Goal: Task Accomplishment & Management: Manage account settings

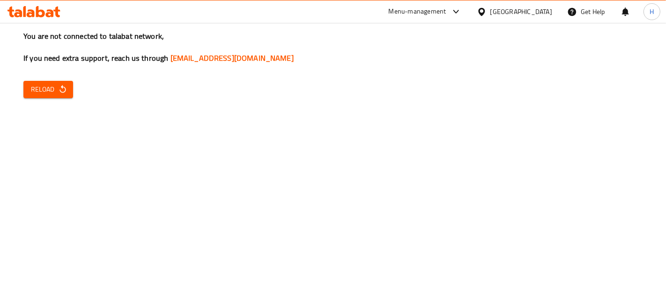
click at [47, 93] on span "Reload" at bounding box center [48, 90] width 35 height 12
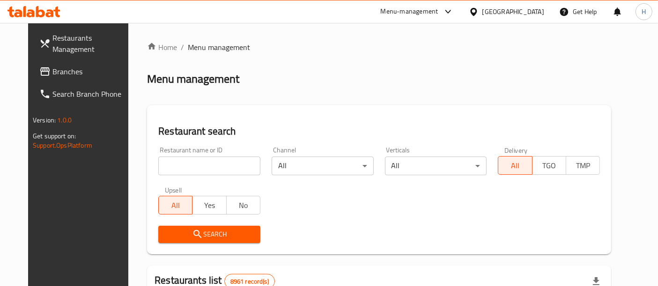
click at [205, 172] on input "search" at bounding box center [209, 166] width 102 height 19
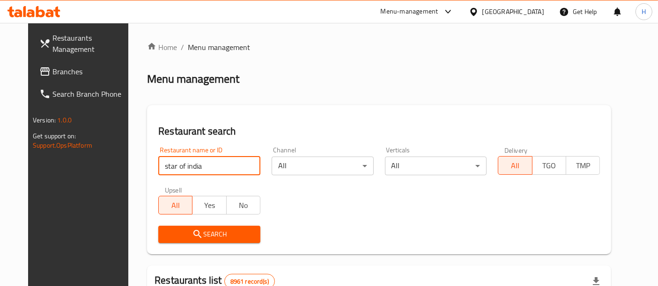
type input "star of india"
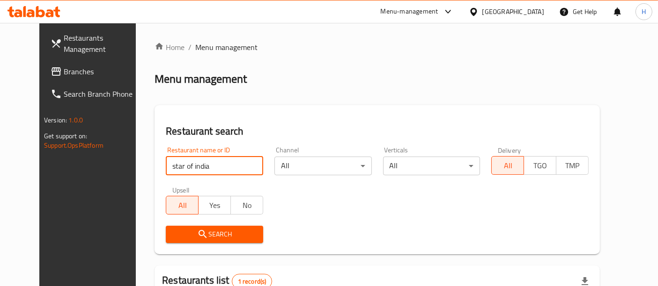
scroll to position [112, 0]
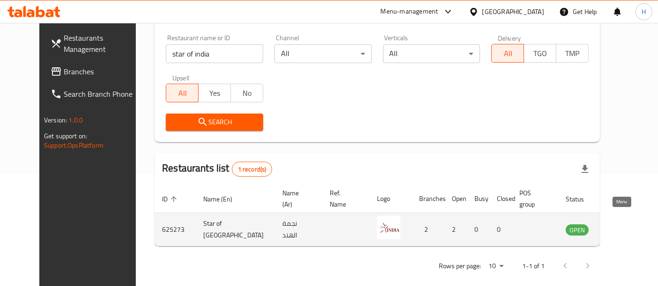
click at [615, 227] on icon "enhanced table" at bounding box center [620, 231] width 10 height 8
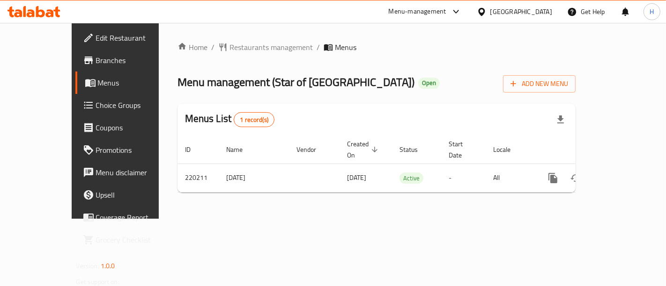
click at [75, 114] on link "Choice Groups" at bounding box center [128, 105] width 107 height 22
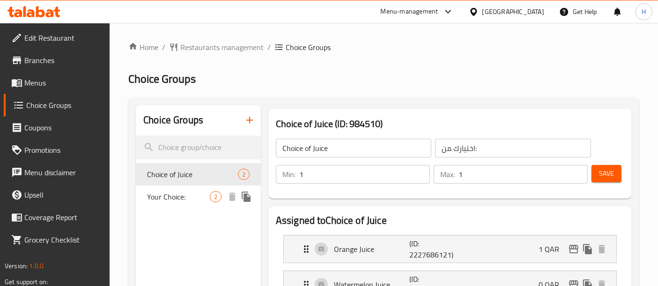
click at [178, 196] on span "Your Choice:" at bounding box center [178, 196] width 63 height 11
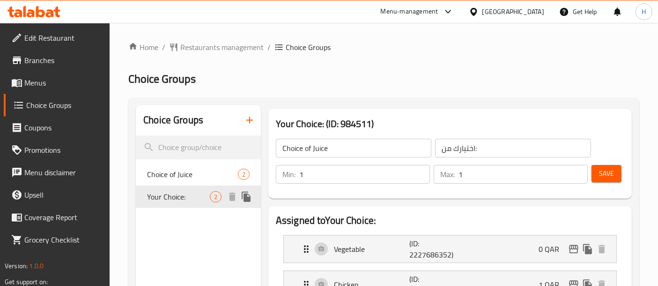
type input "Your Choice:"
click at [45, 81] on span "Menus" at bounding box center [63, 82] width 78 height 11
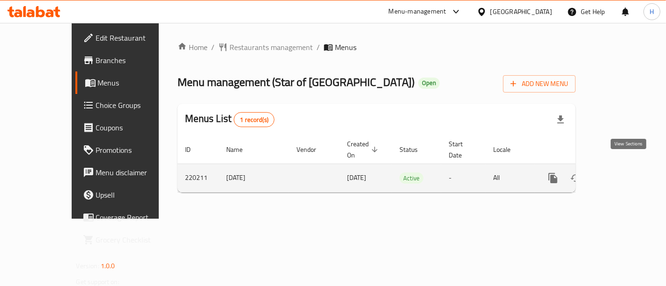
click at [626, 173] on icon "enhanced table" at bounding box center [620, 178] width 11 height 11
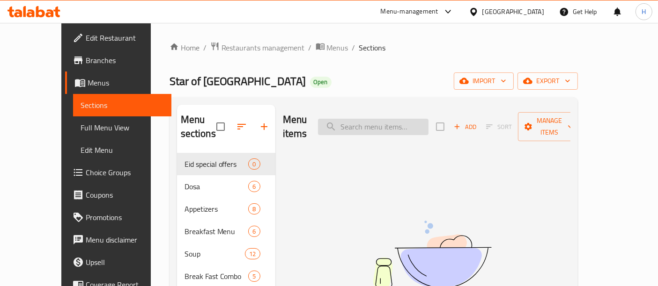
click at [373, 122] on input "search" at bounding box center [373, 127] width 110 height 16
paste input "Shorba"
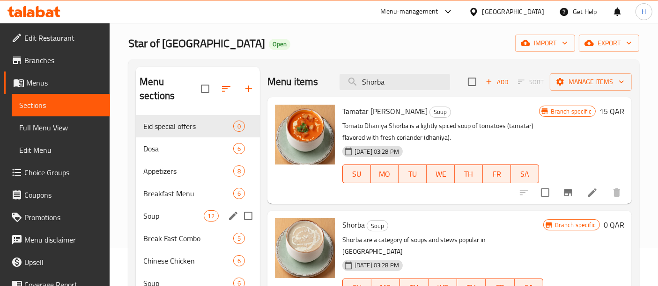
scroll to position [38, 0]
type input "Shorba"
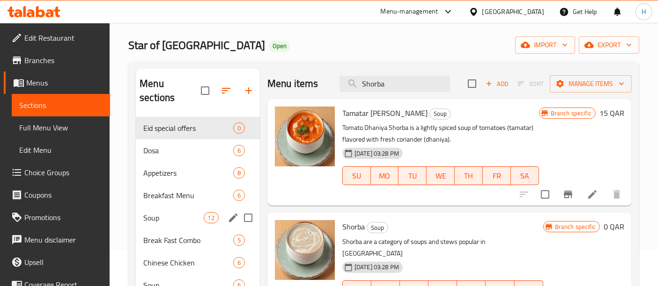
scroll to position [35, 0]
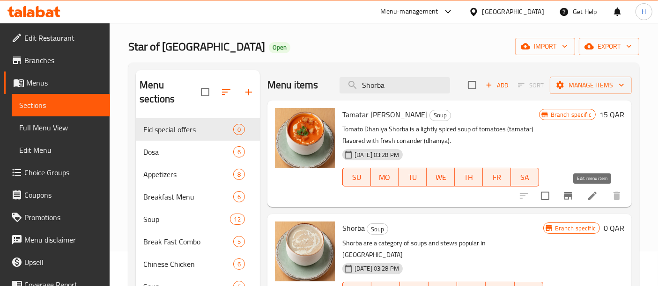
click at [589, 196] on icon at bounding box center [592, 196] width 11 height 11
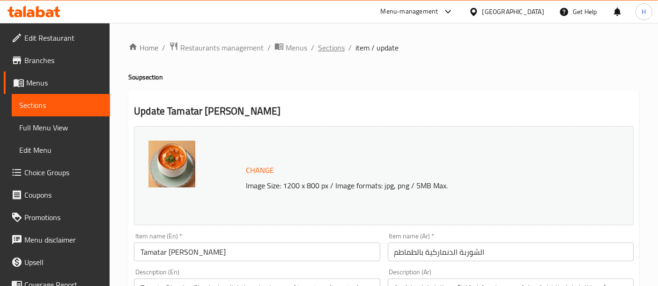
click at [328, 43] on span "Sections" at bounding box center [331, 47] width 27 height 11
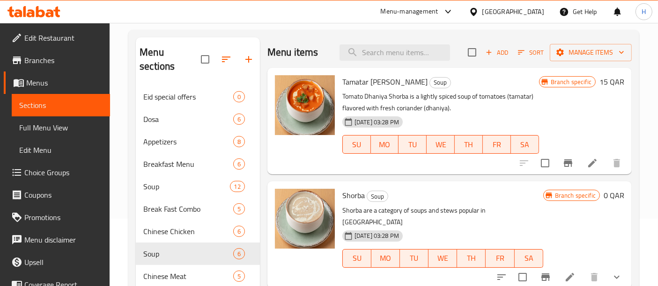
scroll to position [71, 0]
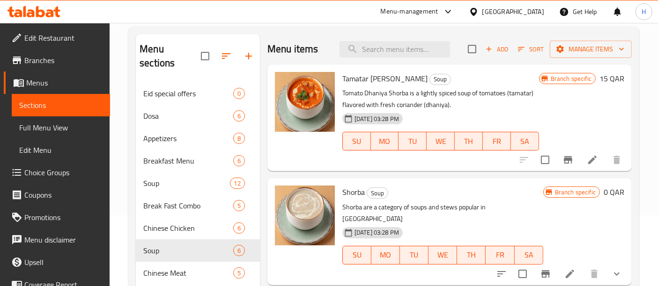
click at [566, 266] on li at bounding box center [570, 274] width 26 height 17
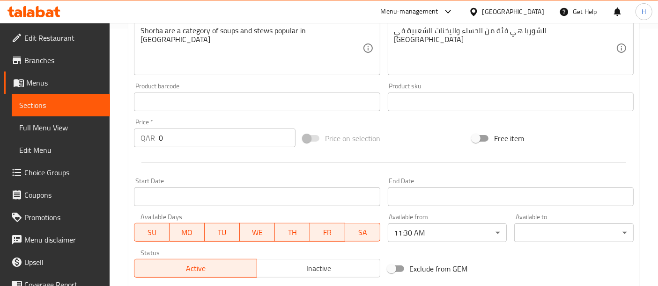
scroll to position [408, 0]
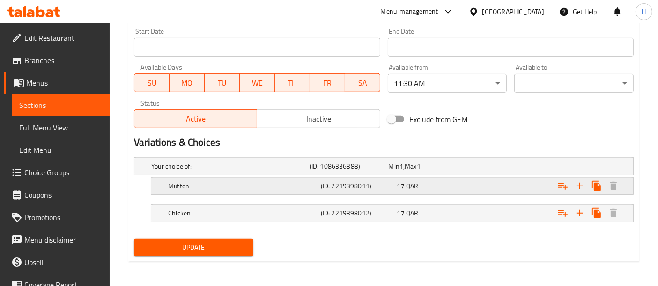
click at [450, 177] on div "Mutton (ID: 2219398011) 17 QAR" at bounding box center [386, 166] width 474 height 21
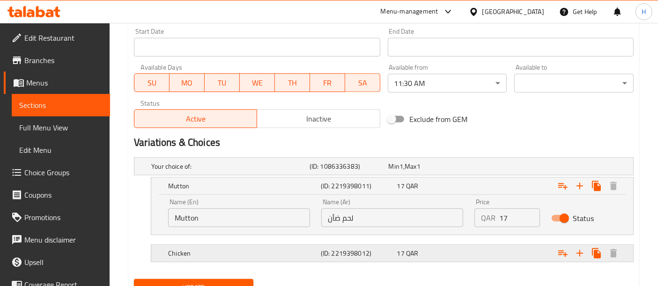
click at [269, 171] on h5 "Chicken" at bounding box center [228, 166] width 154 height 9
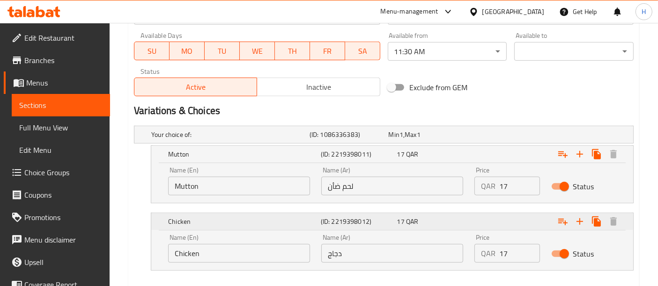
scroll to position [425, 0]
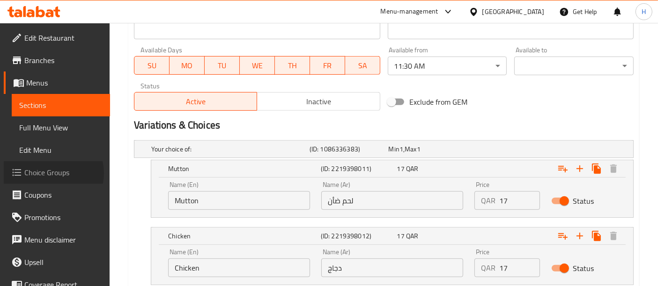
click at [51, 174] on span "Choice Groups" at bounding box center [63, 172] width 78 height 11
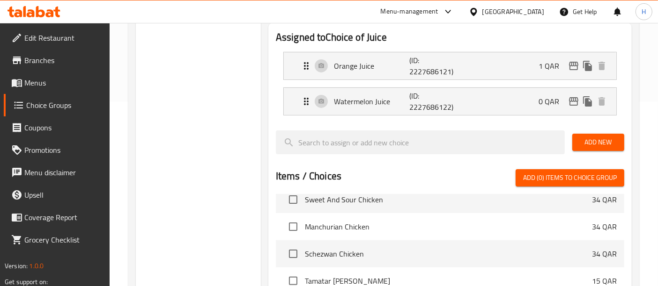
scroll to position [1162, 0]
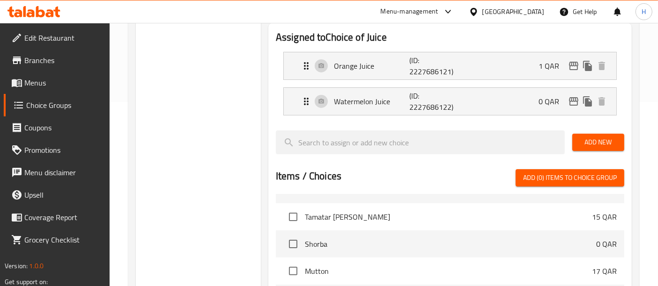
click at [487, 250] on li "Shorba 0 QAR" at bounding box center [450, 244] width 348 height 27
click at [484, 243] on span "Shorba" at bounding box center [450, 244] width 291 height 11
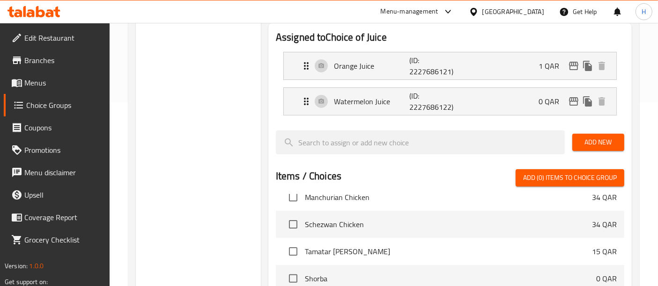
scroll to position [1127, 0]
